Goal: Navigation & Orientation: Understand site structure

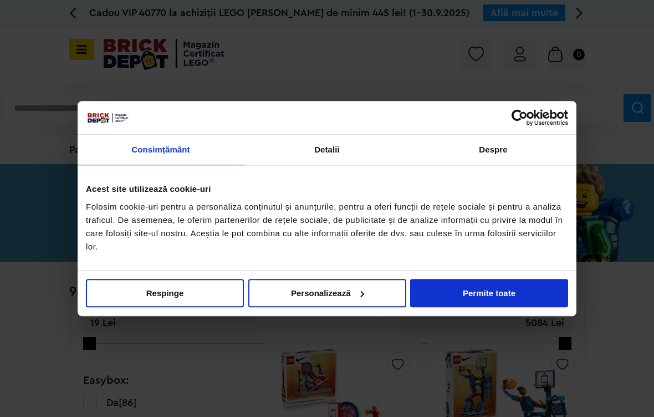
click at [70, 11] on div at bounding box center [327, 208] width 654 height 417
click at [75, 21] on div at bounding box center [327, 208] width 654 height 417
click at [68, 12] on div at bounding box center [327, 208] width 654 height 417
click at [79, 14] on div at bounding box center [327, 208] width 654 height 417
click at [150, 74] on div at bounding box center [327, 208] width 654 height 417
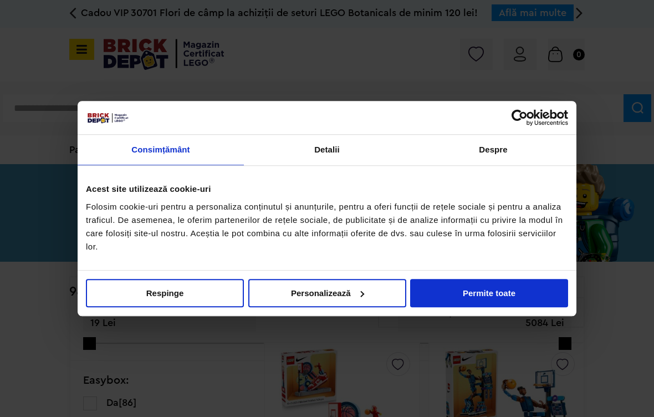
click at [317, 283] on button "Personalizează" at bounding box center [327, 293] width 158 height 28
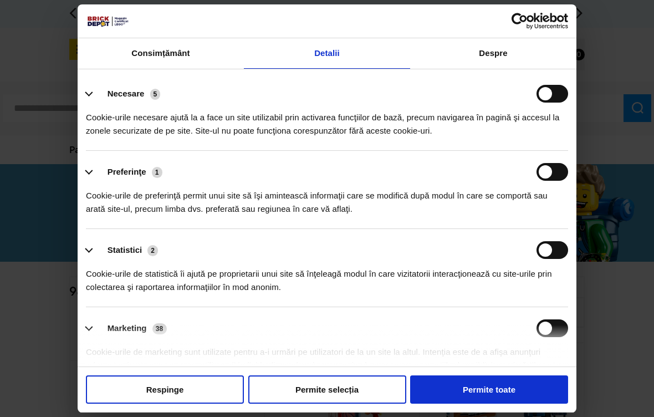
click at [353, 292] on div "Cookie-urile de statistică îi ajută pe proprietarii unui site să înţeleagă modu…" at bounding box center [327, 276] width 483 height 35
click at [573, 17] on div at bounding box center [327, 21] width 499 height 34
click at [591, 6] on div at bounding box center [327, 208] width 654 height 417
click at [571, 5] on div at bounding box center [327, 21] width 499 height 34
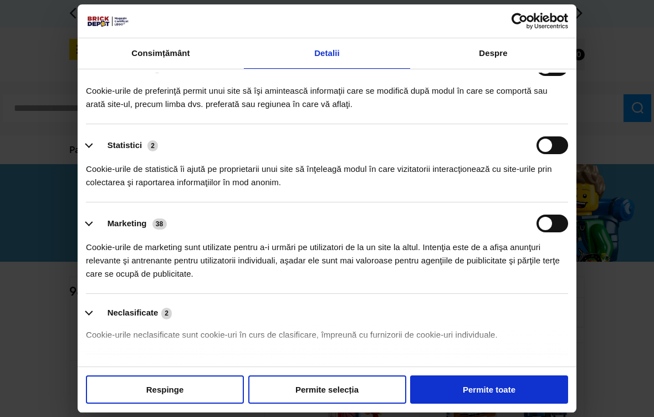
click at [217, 219] on div "Marketing 38" at bounding box center [327, 224] width 483 height 18
click at [162, 158] on div "Cookie-urile de statistică îi ajută pe proprietarii unui site să înţeleagă modu…" at bounding box center [327, 171] width 483 height 35
